Goal: Find specific fact: Find specific fact

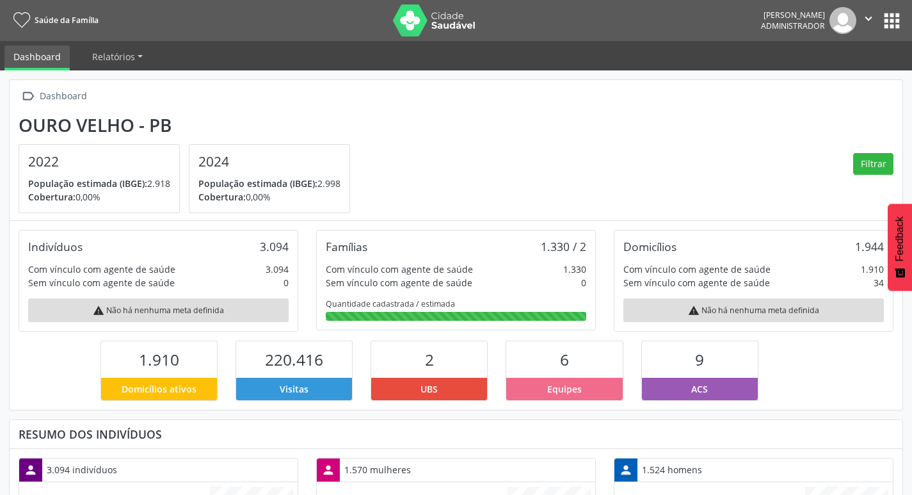
scroll to position [212, 298]
click at [902, 18] on button "apps" at bounding box center [892, 21] width 22 height 22
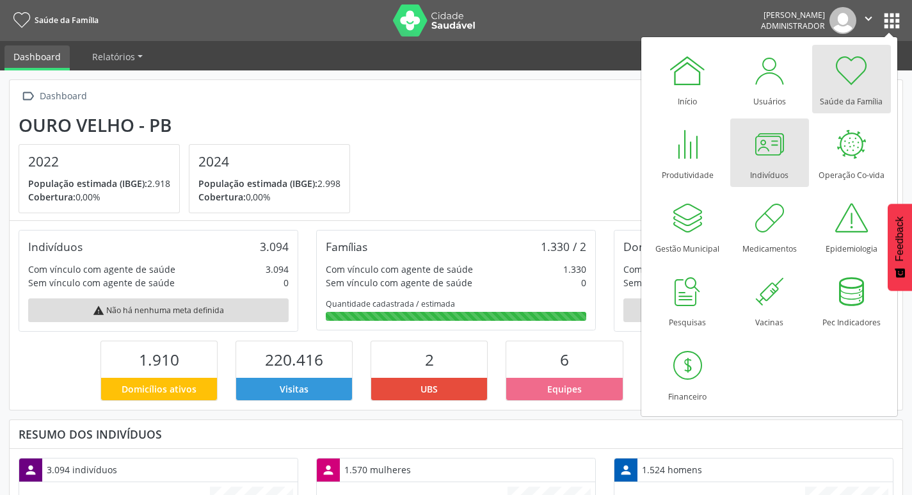
click at [764, 154] on div at bounding box center [769, 144] width 38 height 38
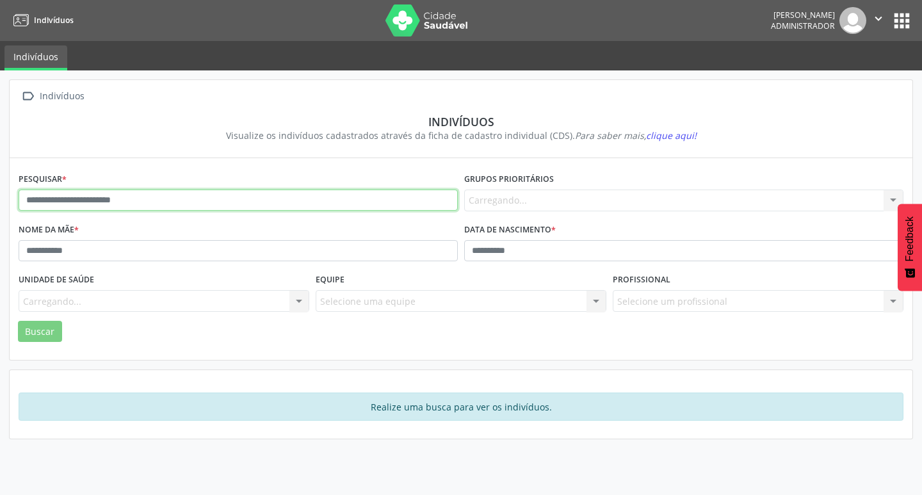
click at [339, 193] on input "text" at bounding box center [238, 200] width 439 height 22
click at [138, 198] on input "text" at bounding box center [238, 200] width 439 height 22
click at [126, 198] on input "text" at bounding box center [238, 200] width 439 height 22
paste input "**********"
type input "**********"
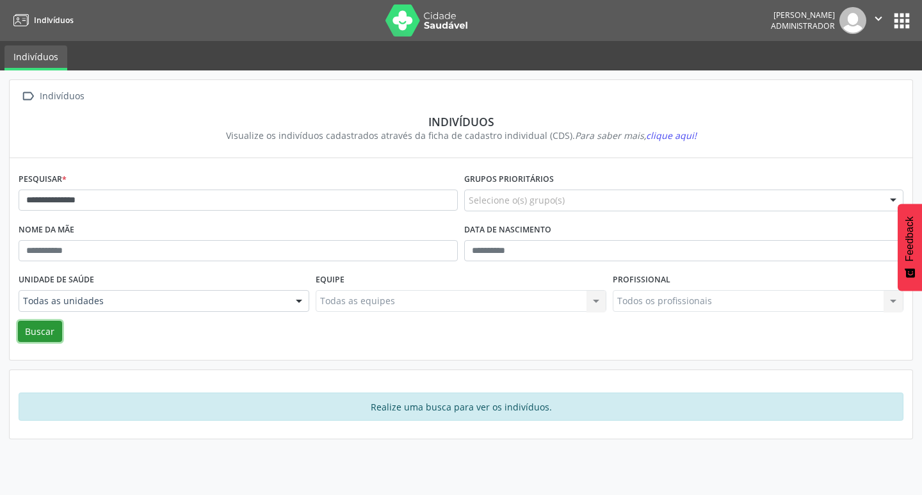
click at [33, 332] on button "Buscar" at bounding box center [40, 332] width 44 height 22
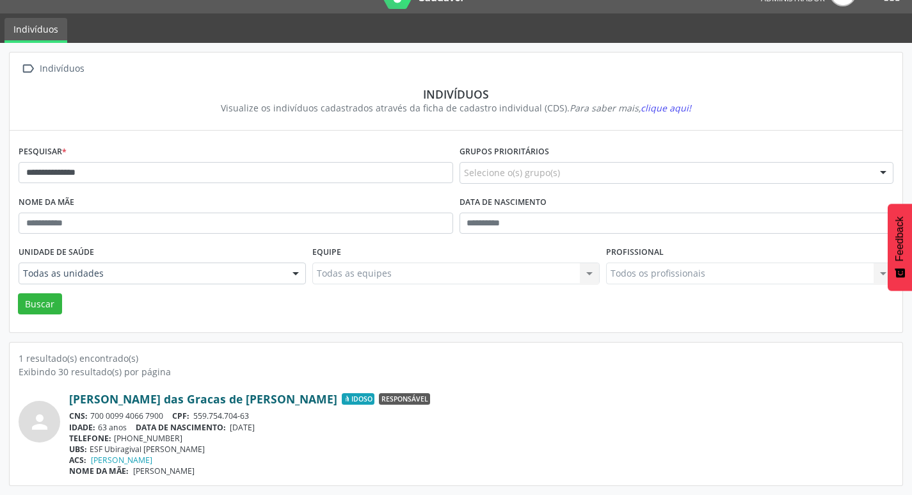
scroll to position [28, 0]
drag, startPoint x: 195, startPoint y: 415, endPoint x: 254, endPoint y: 415, distance: 59.5
click at [254, 415] on div "CNS: 700 0099 4066 7900 CPF: 559.754.704-63" at bounding box center [481, 415] width 824 height 11
copy span "559.754.704-63"
